Goal: Task Accomplishment & Management: Manage account settings

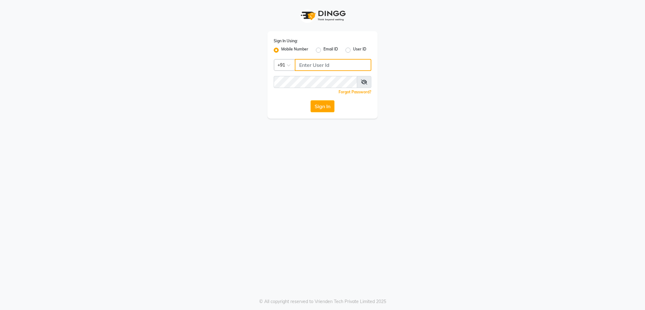
click at [313, 63] on input "Username" at bounding box center [333, 65] width 77 height 12
type input "8879773556"
click at [311, 100] on button "Sign In" at bounding box center [323, 106] width 24 height 12
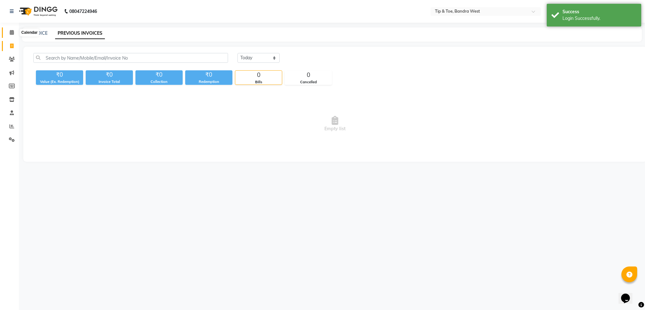
click at [12, 35] on icon at bounding box center [12, 32] width 4 height 5
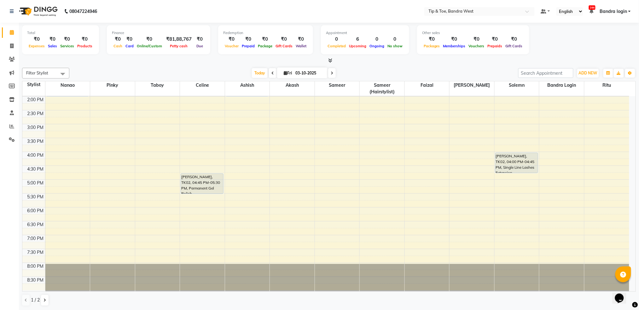
scroll to position [0, 0]
